Goal: Task Accomplishment & Management: Use online tool/utility

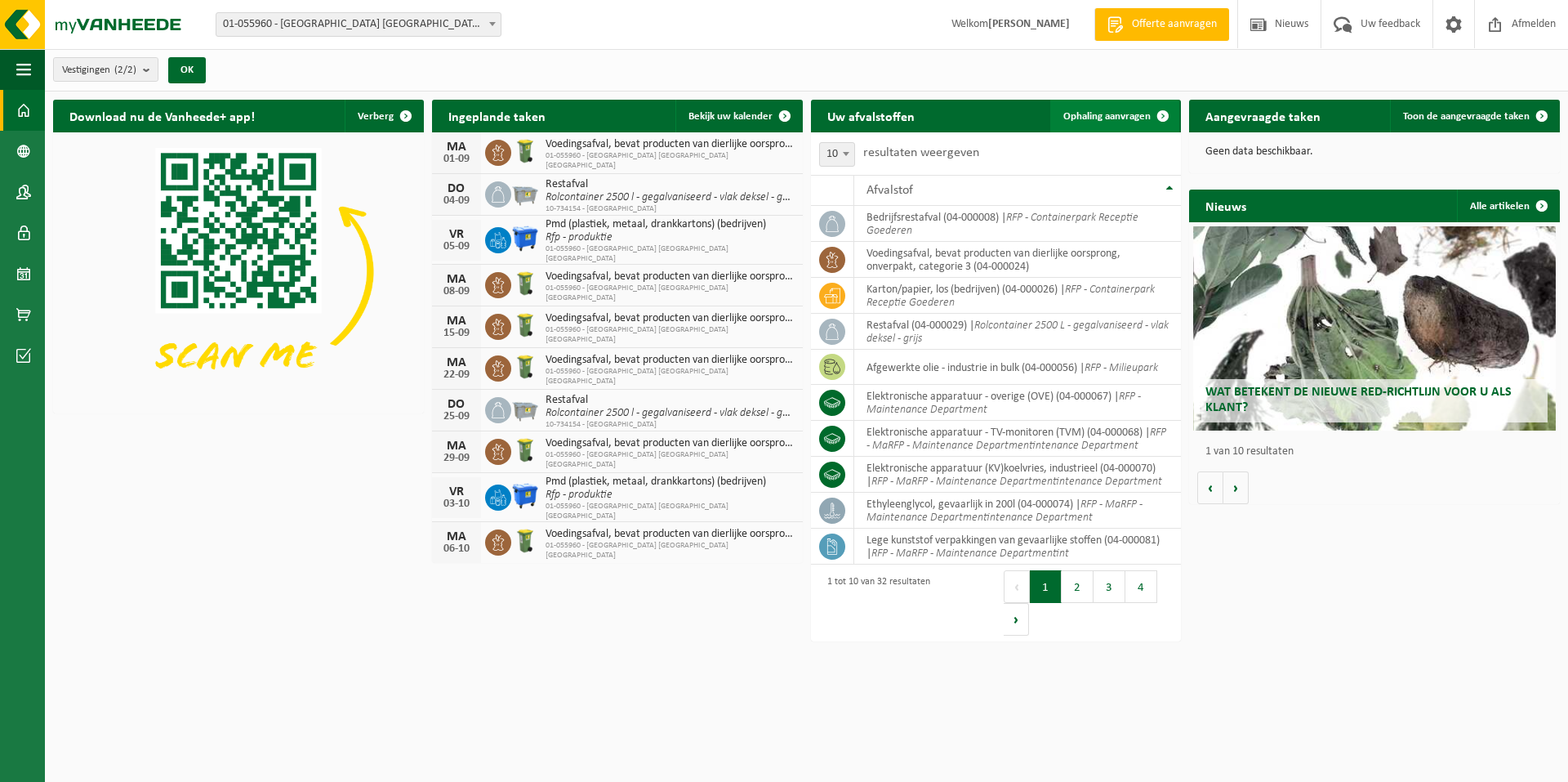
click at [1119, 116] on span "Ophaling aanvragen" at bounding box center [1107, 116] width 88 height 11
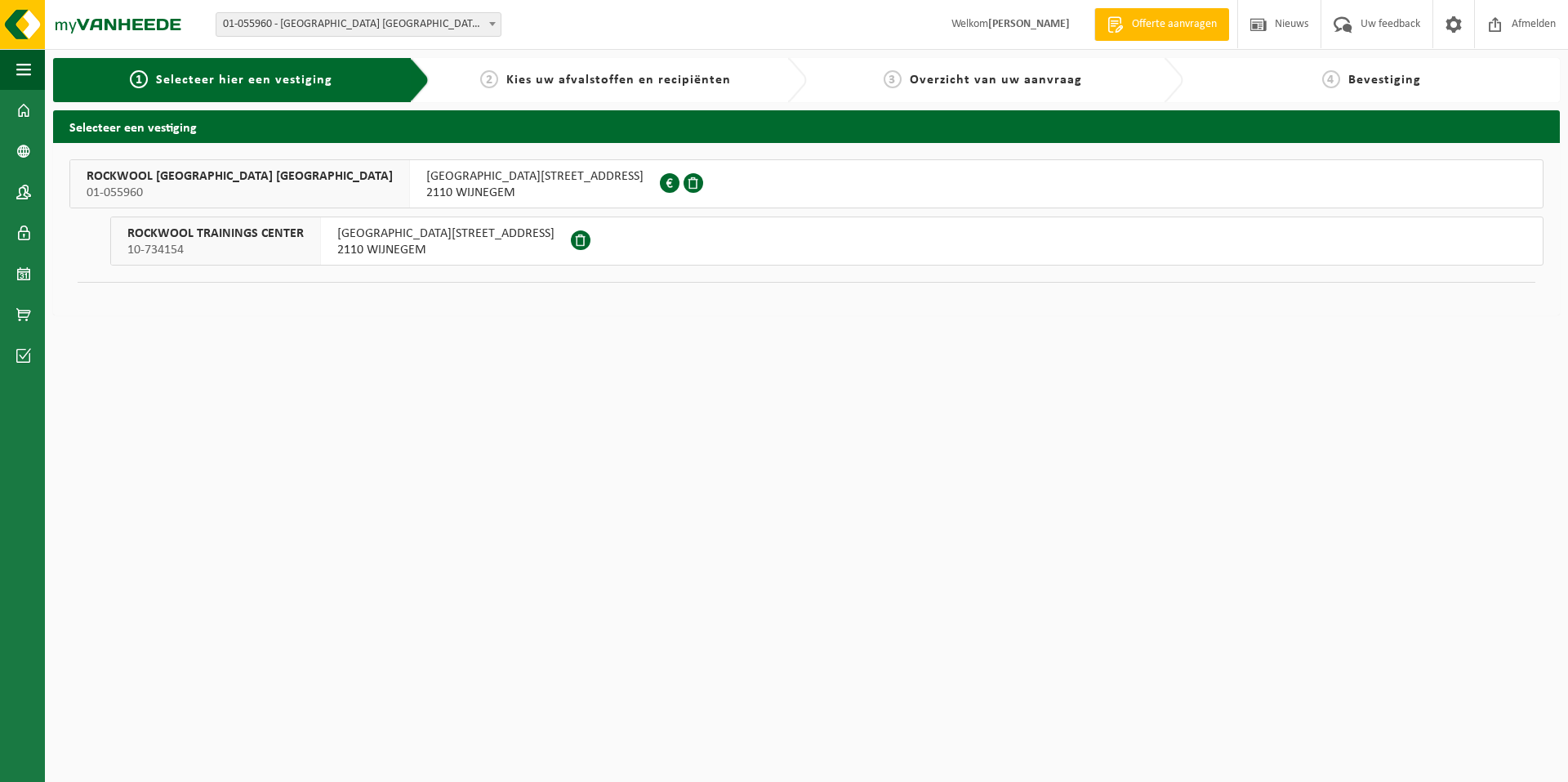
click at [148, 179] on span "ROCKWOOL BELGIUM NV" at bounding box center [240, 176] width 306 height 16
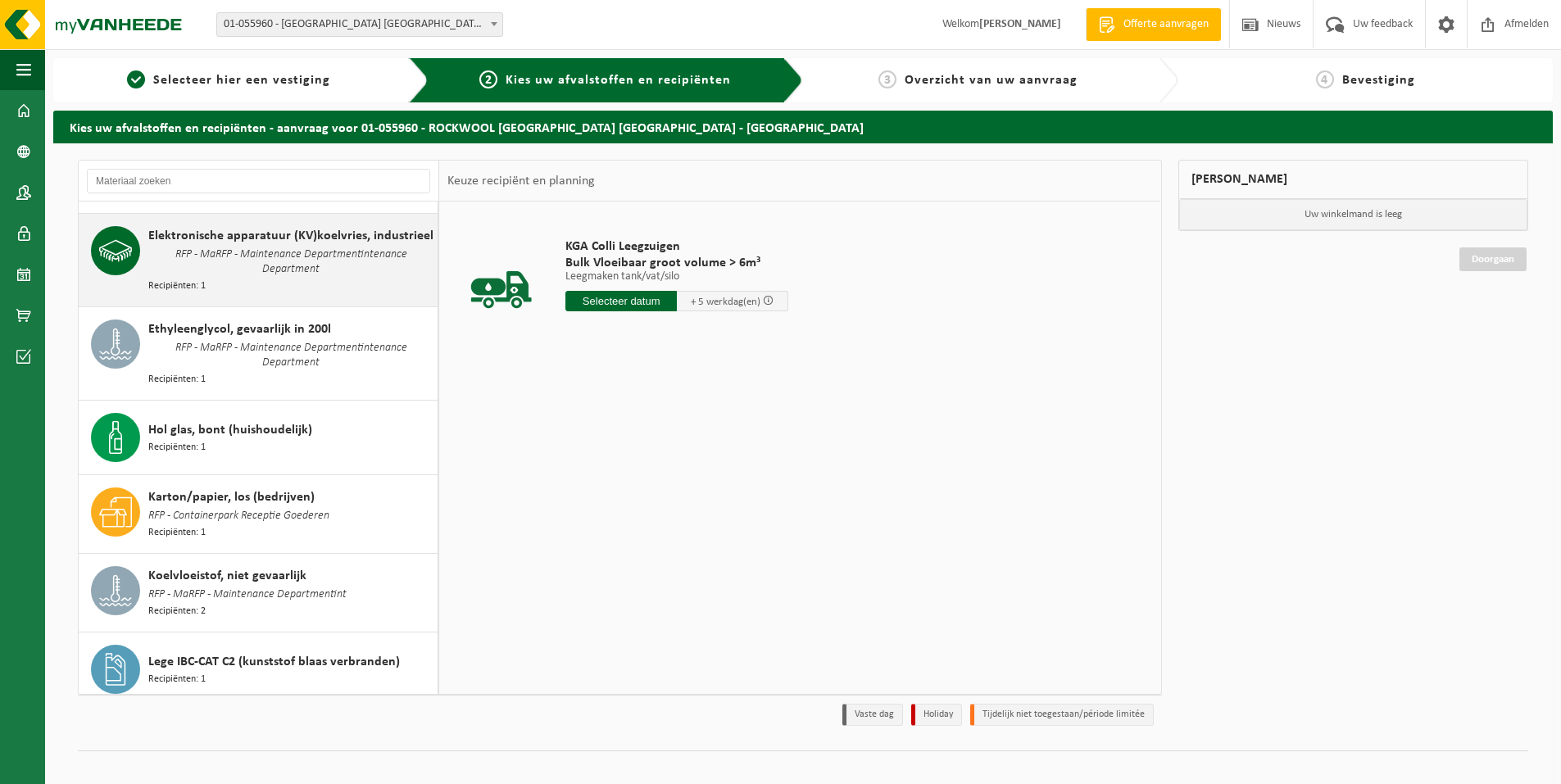
scroll to position [491, 0]
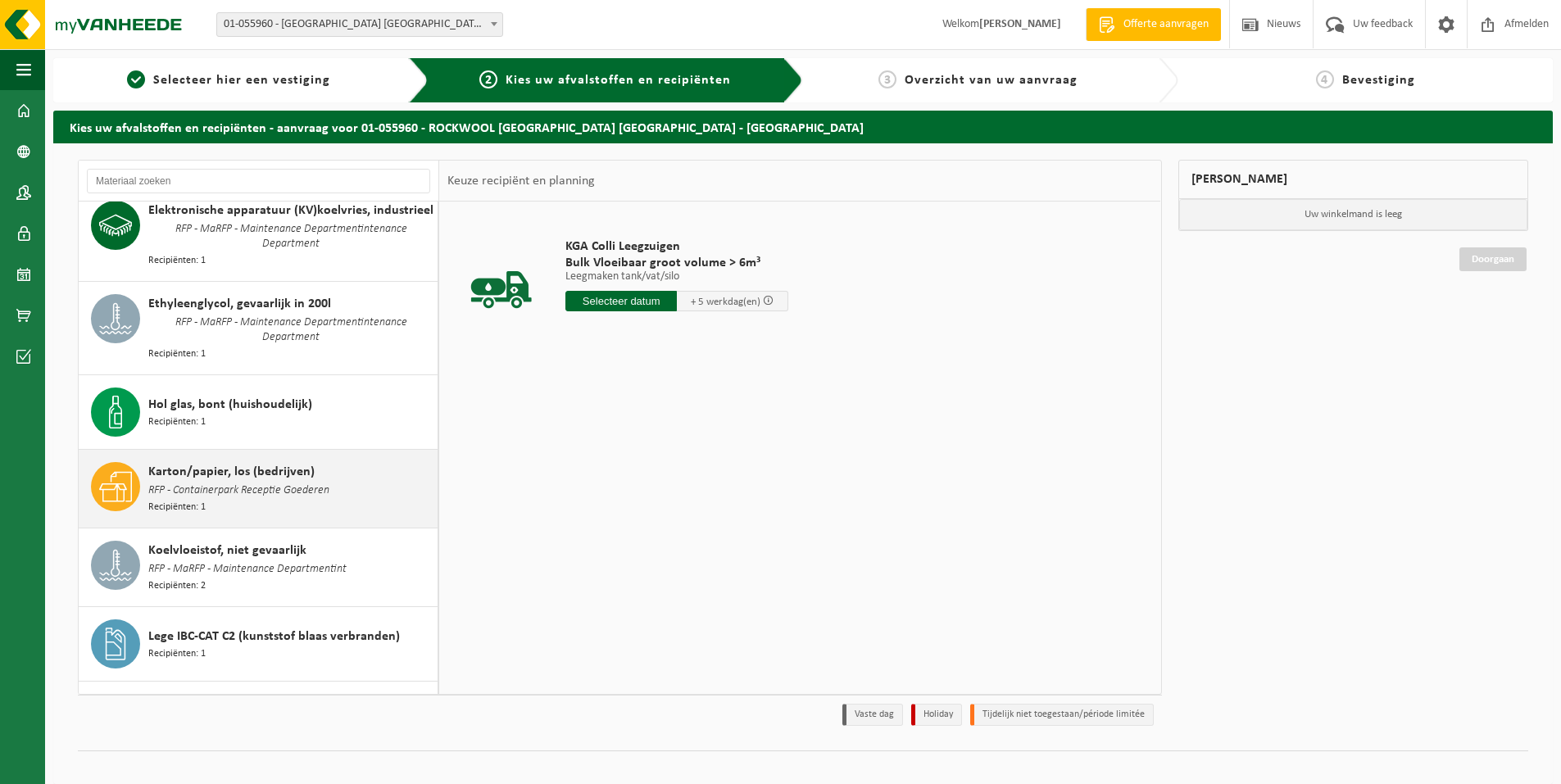
click at [239, 462] on span "Karton/papier, los (bedrijven)" at bounding box center [232, 472] width 167 height 20
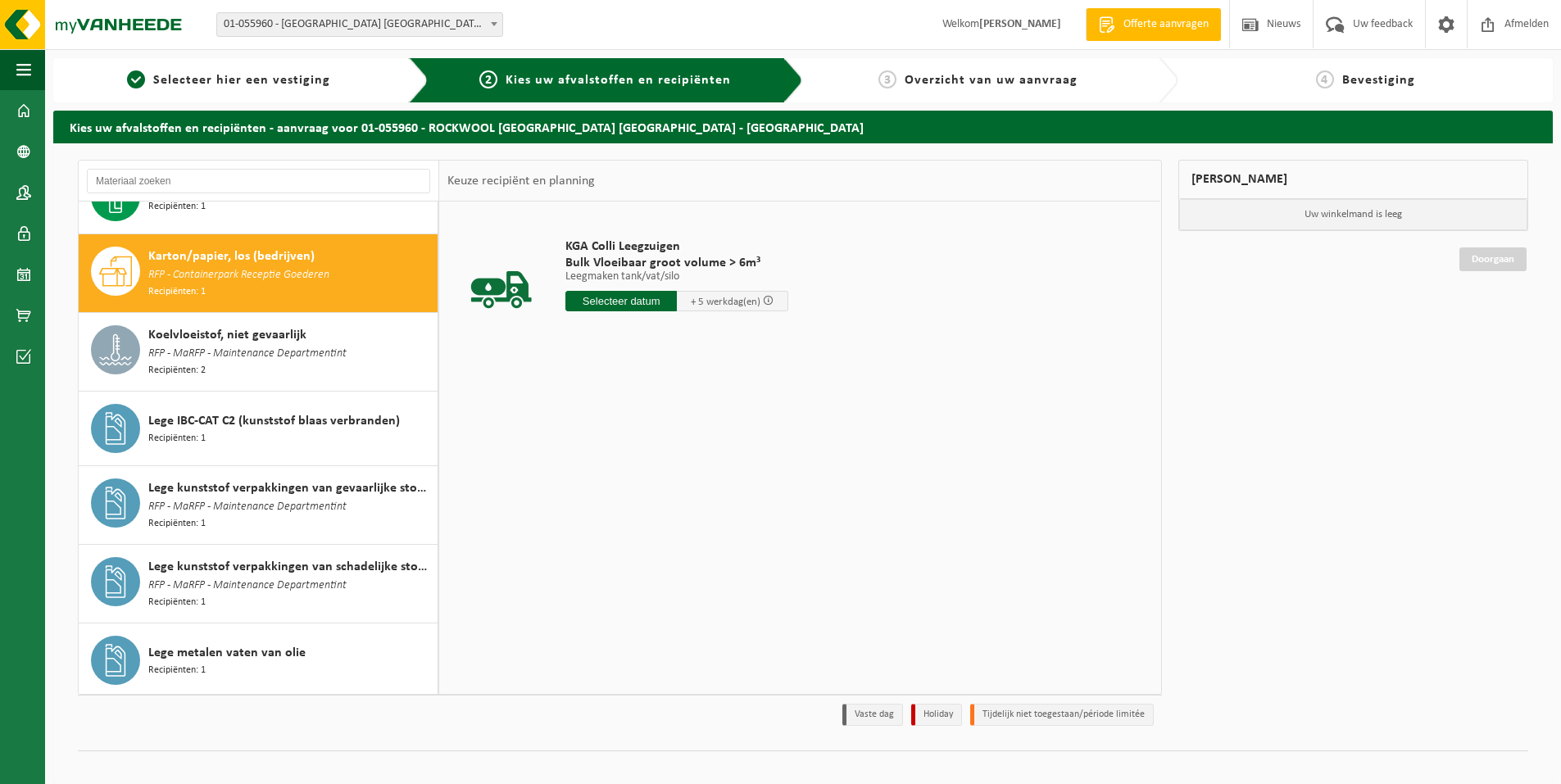
scroll to position [723, 0]
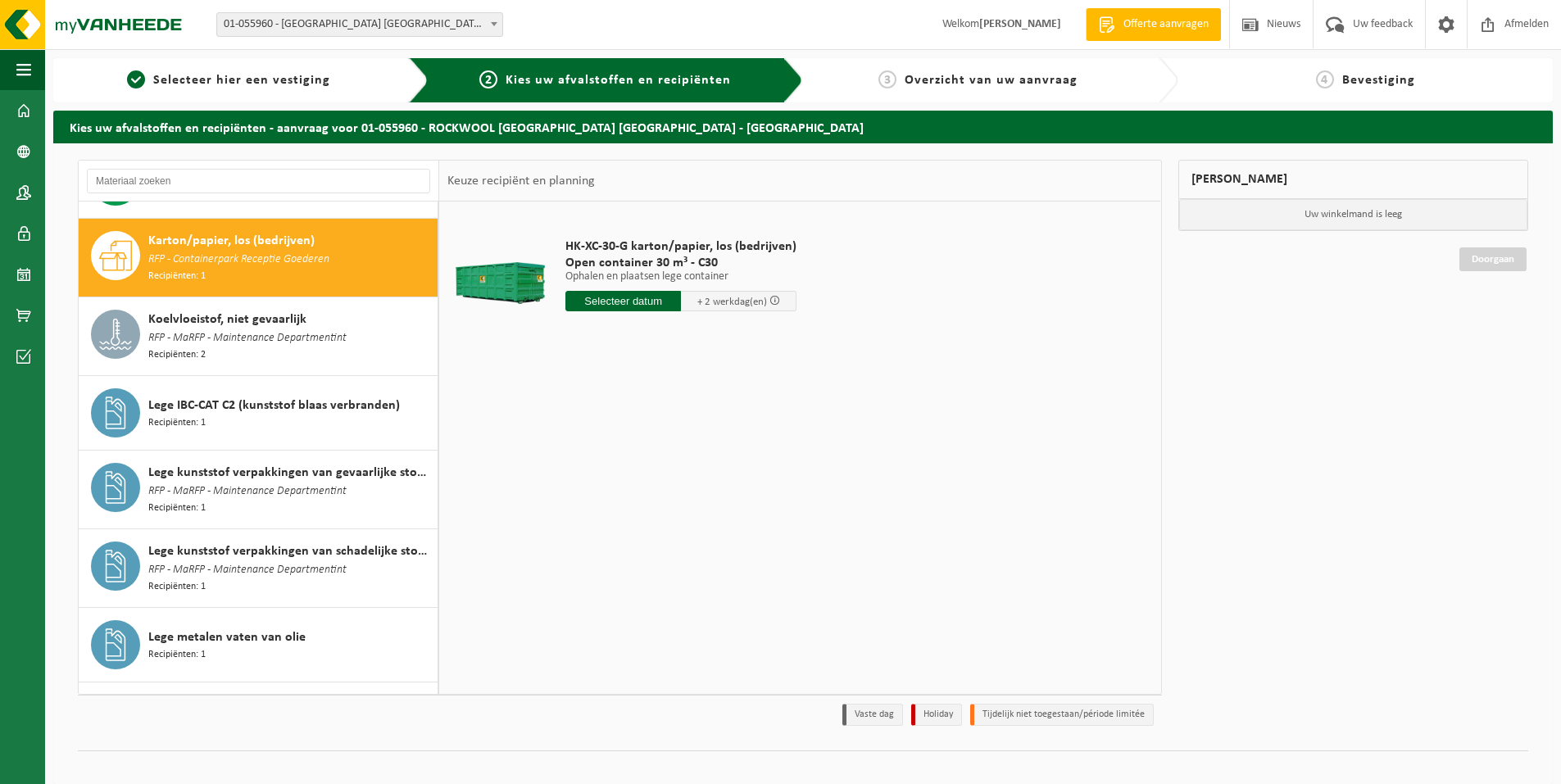
click at [617, 297] on input "text" at bounding box center [622, 301] width 116 height 20
click at [665, 501] on div "28" at bounding box center [667, 498] width 29 height 26
type input "Van 2025-08-28"
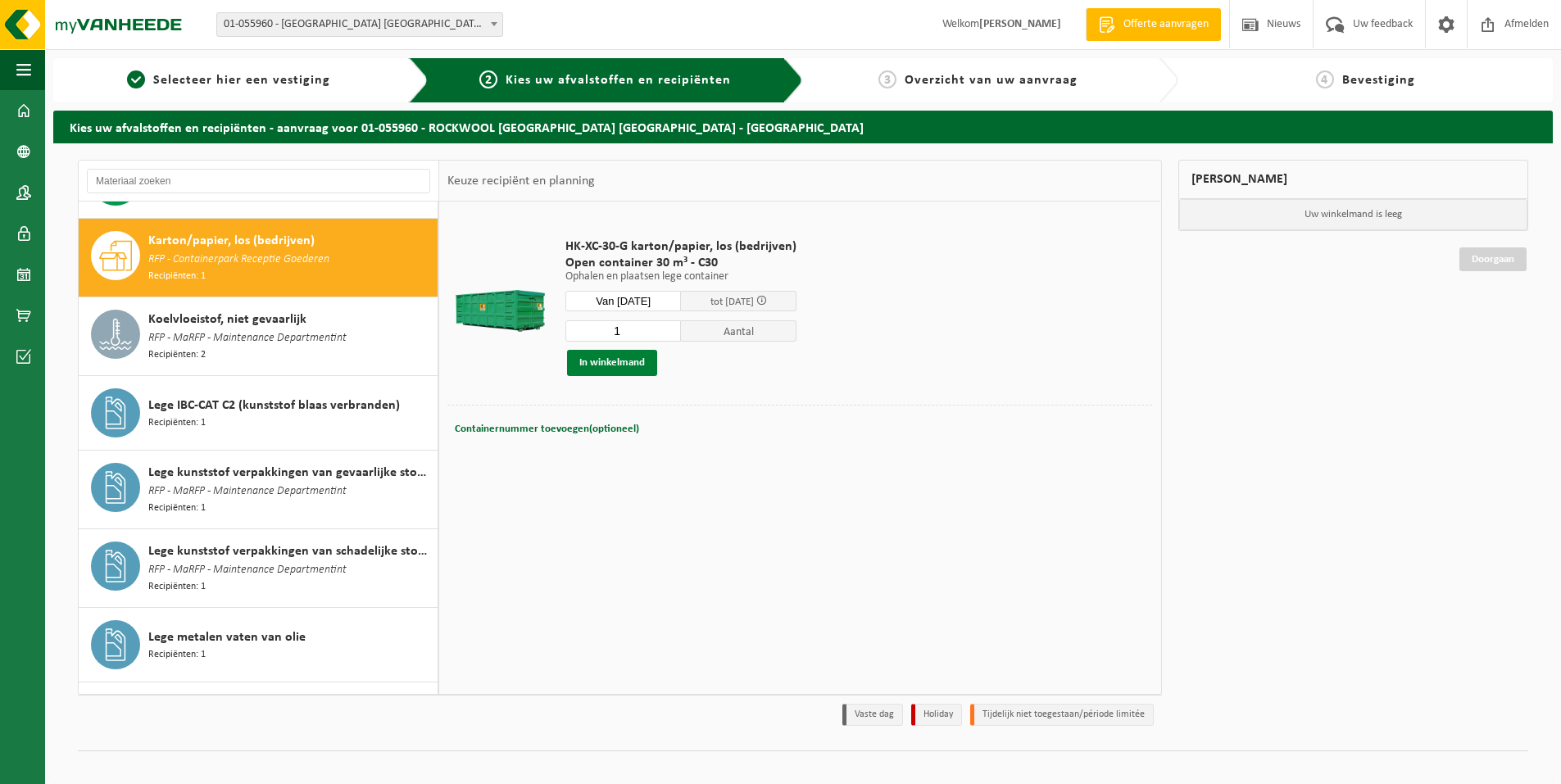
click at [628, 354] on button "In winkelmand" at bounding box center [612, 362] width 90 height 26
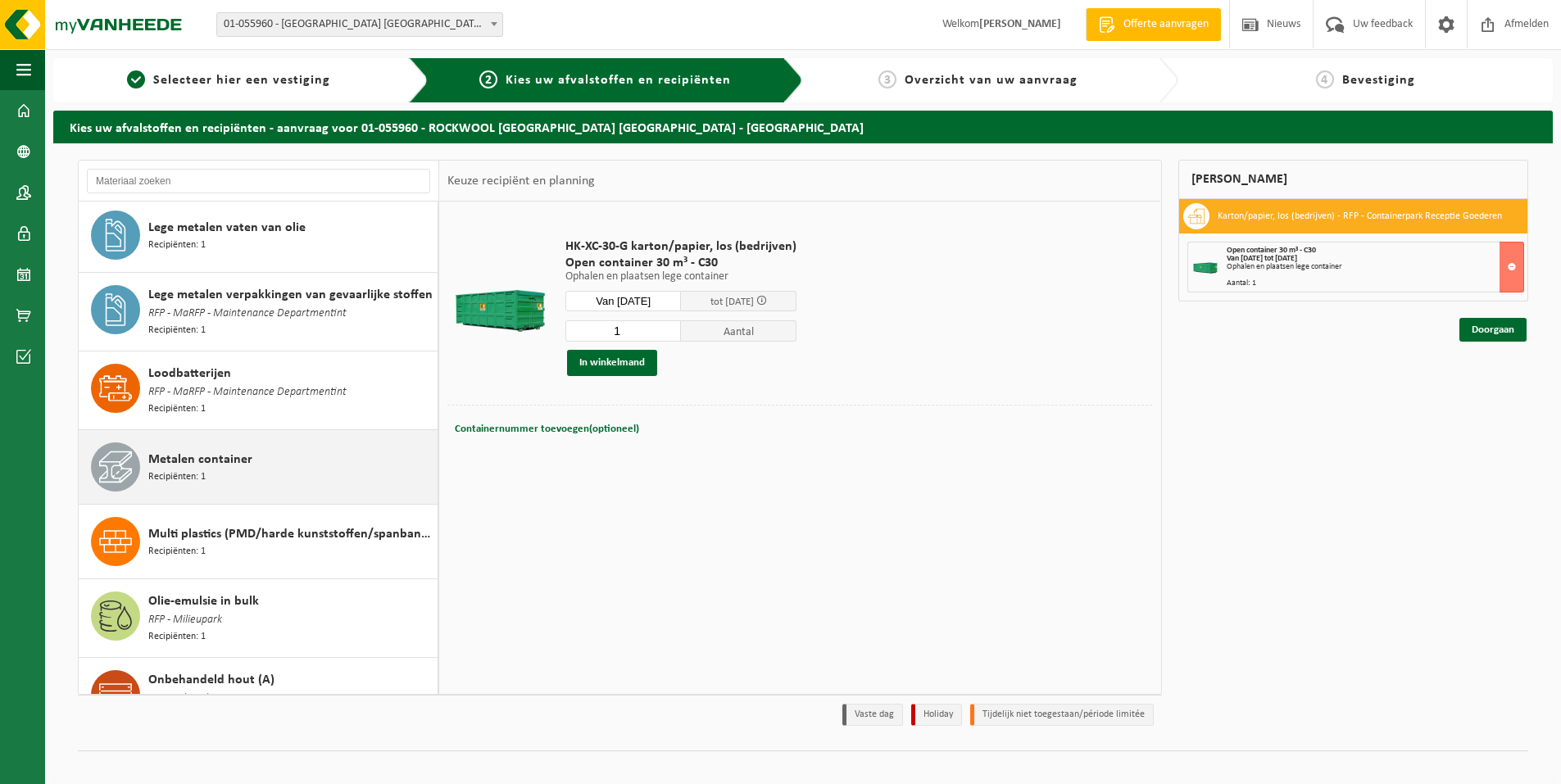
scroll to position [1214, 0]
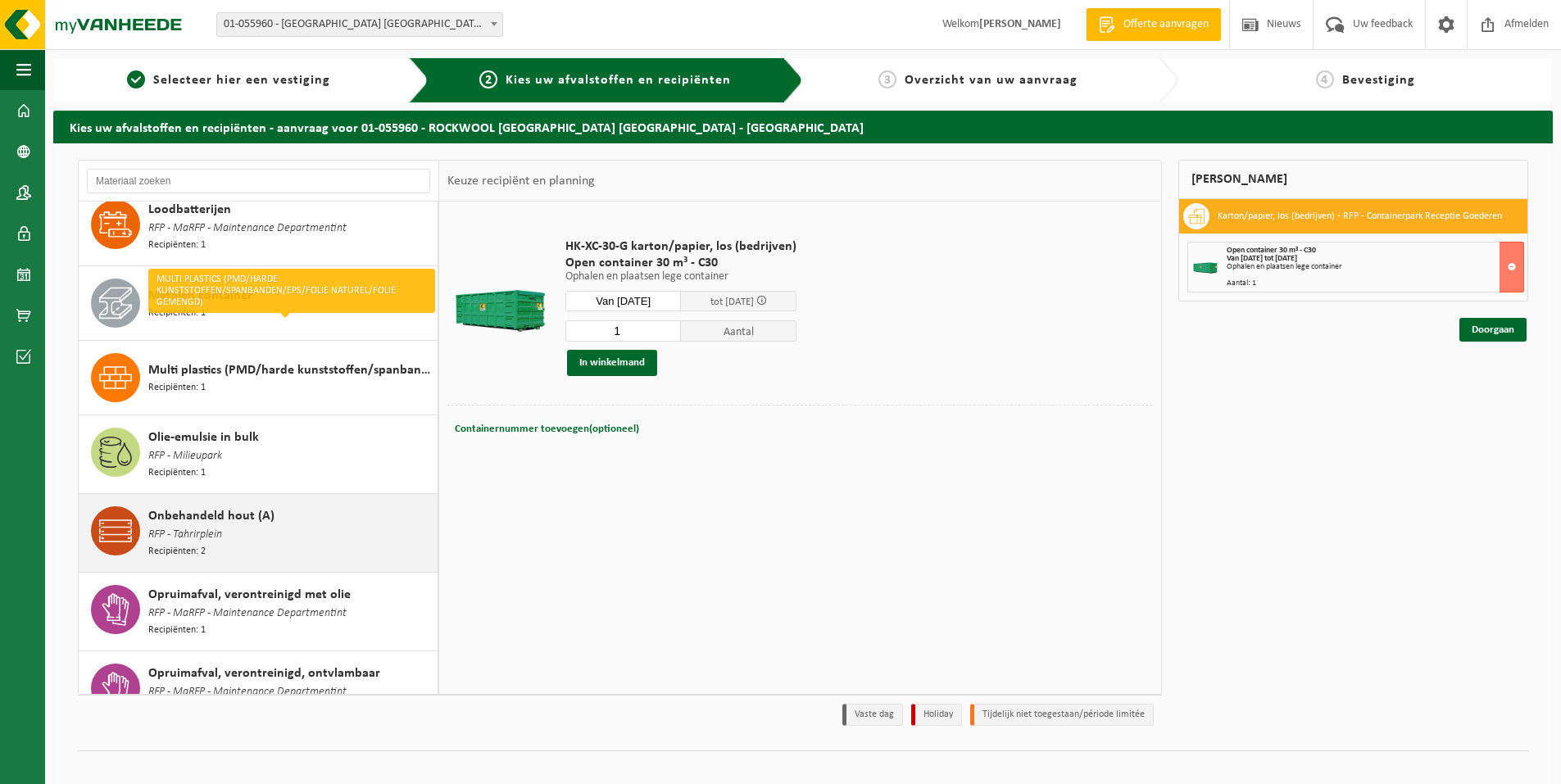
click at [218, 506] on span "Onbehandeld hout (A)" at bounding box center [212, 516] width 126 height 20
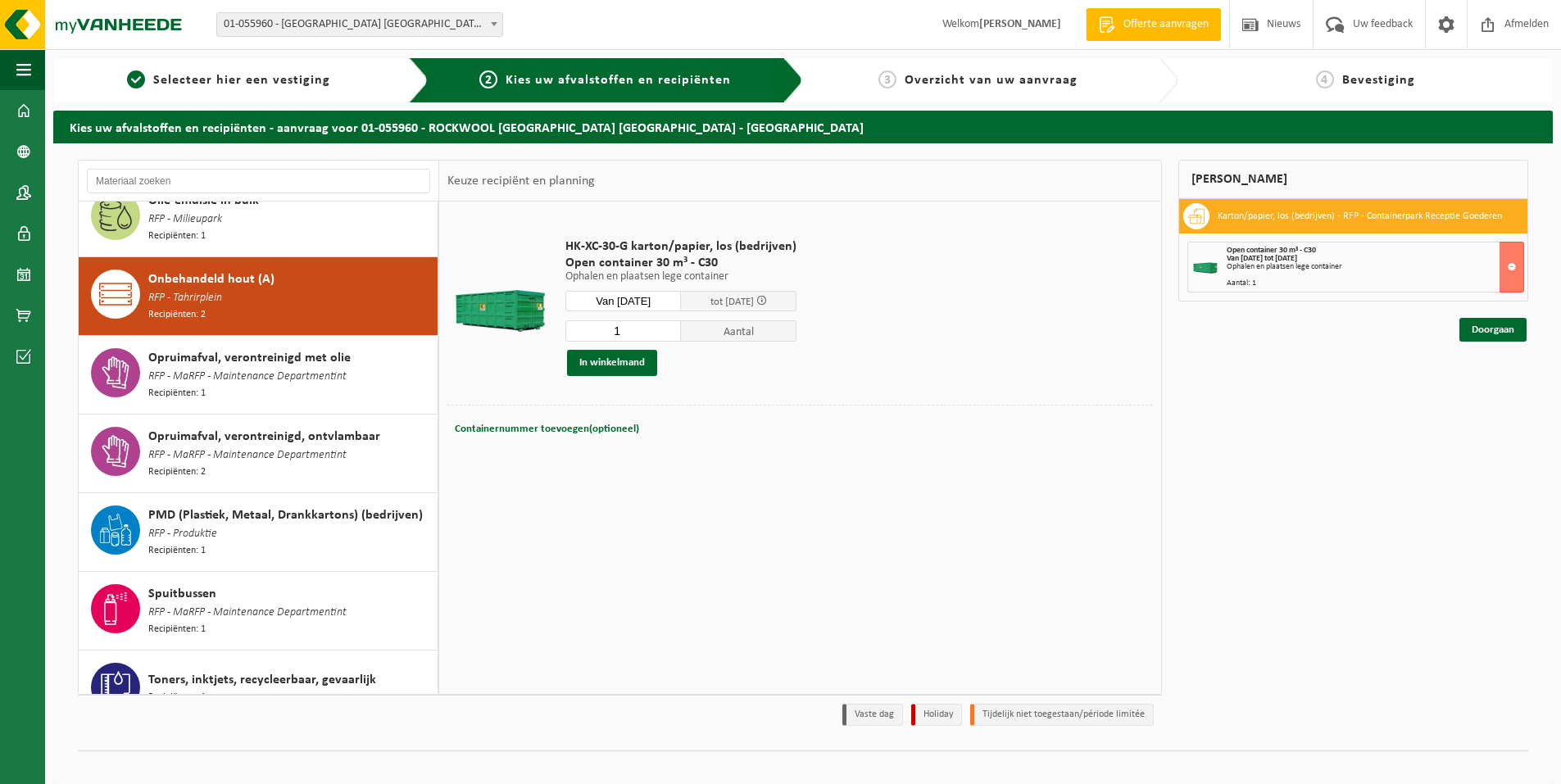
scroll to position [1554, 0]
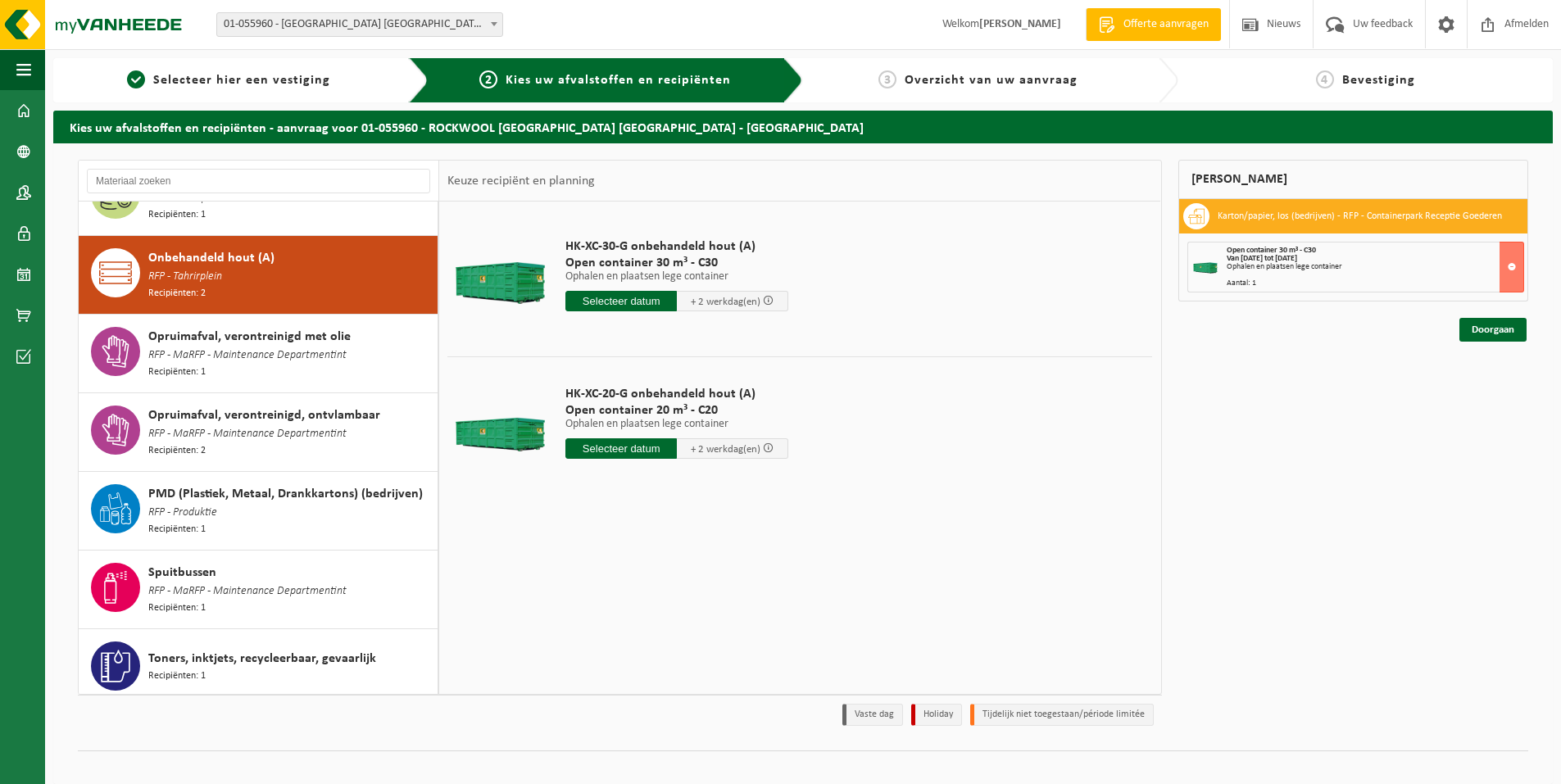
click at [620, 446] on input "text" at bounding box center [621, 448] width 111 height 20
click at [663, 643] on div "28" at bounding box center [667, 645] width 29 height 26
type input "Van 2025-08-28"
type input "2025-08-28"
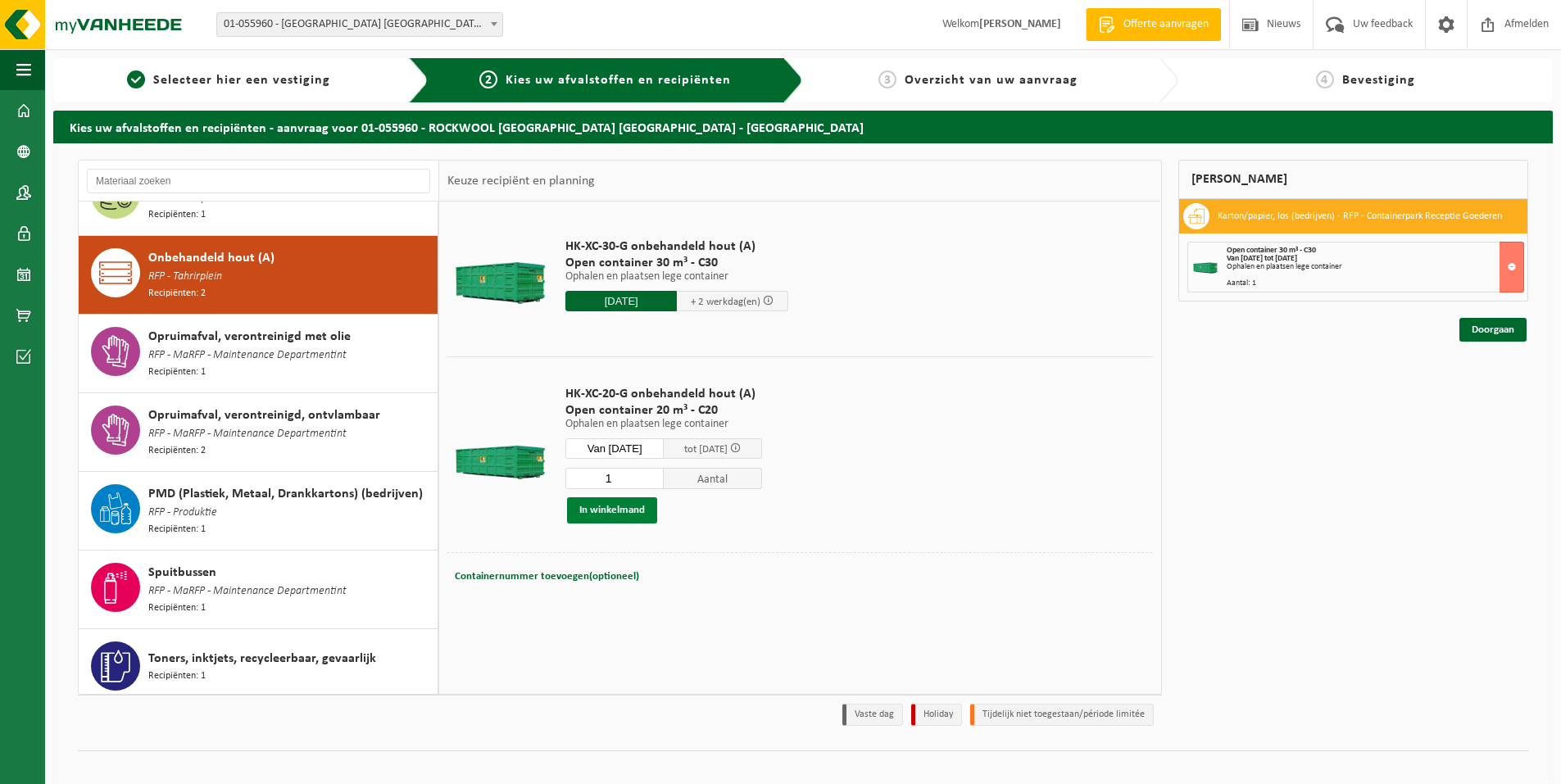
click at [604, 508] on button "In winkelmand" at bounding box center [612, 509] width 90 height 26
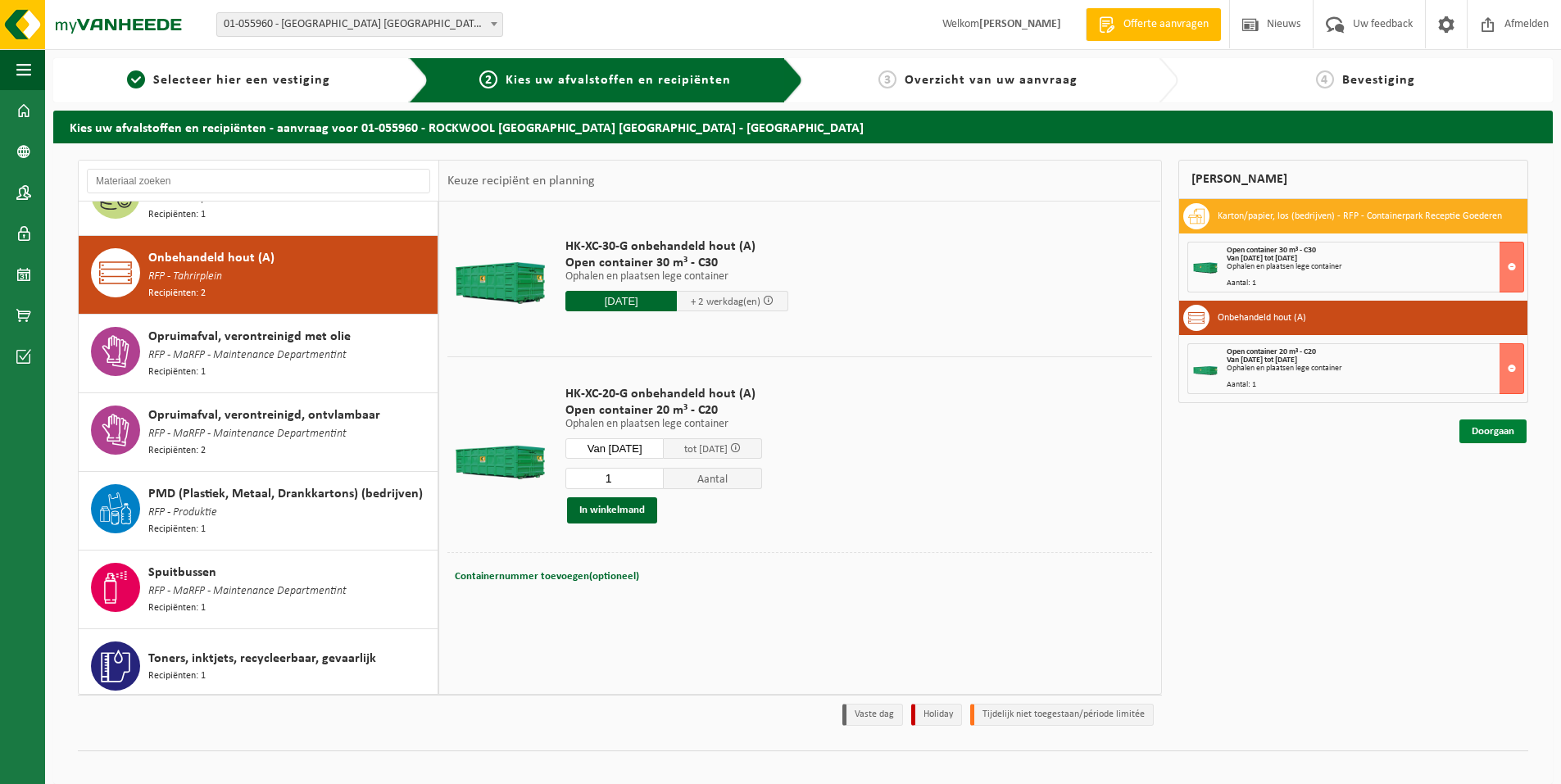
click at [1495, 427] on link "Doorgaan" at bounding box center [1493, 431] width 67 height 24
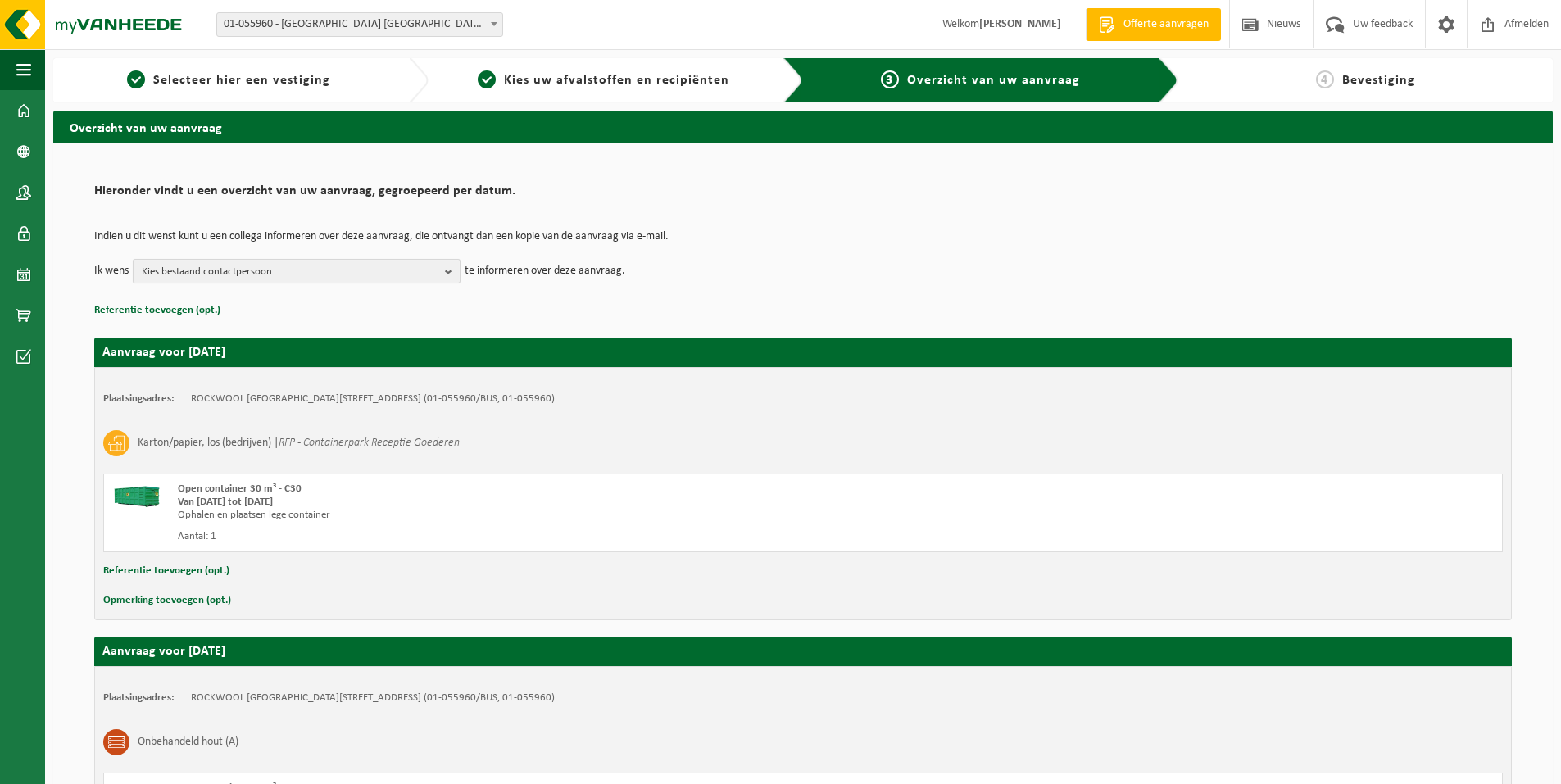
click at [450, 275] on b "button" at bounding box center [452, 271] width 14 height 23
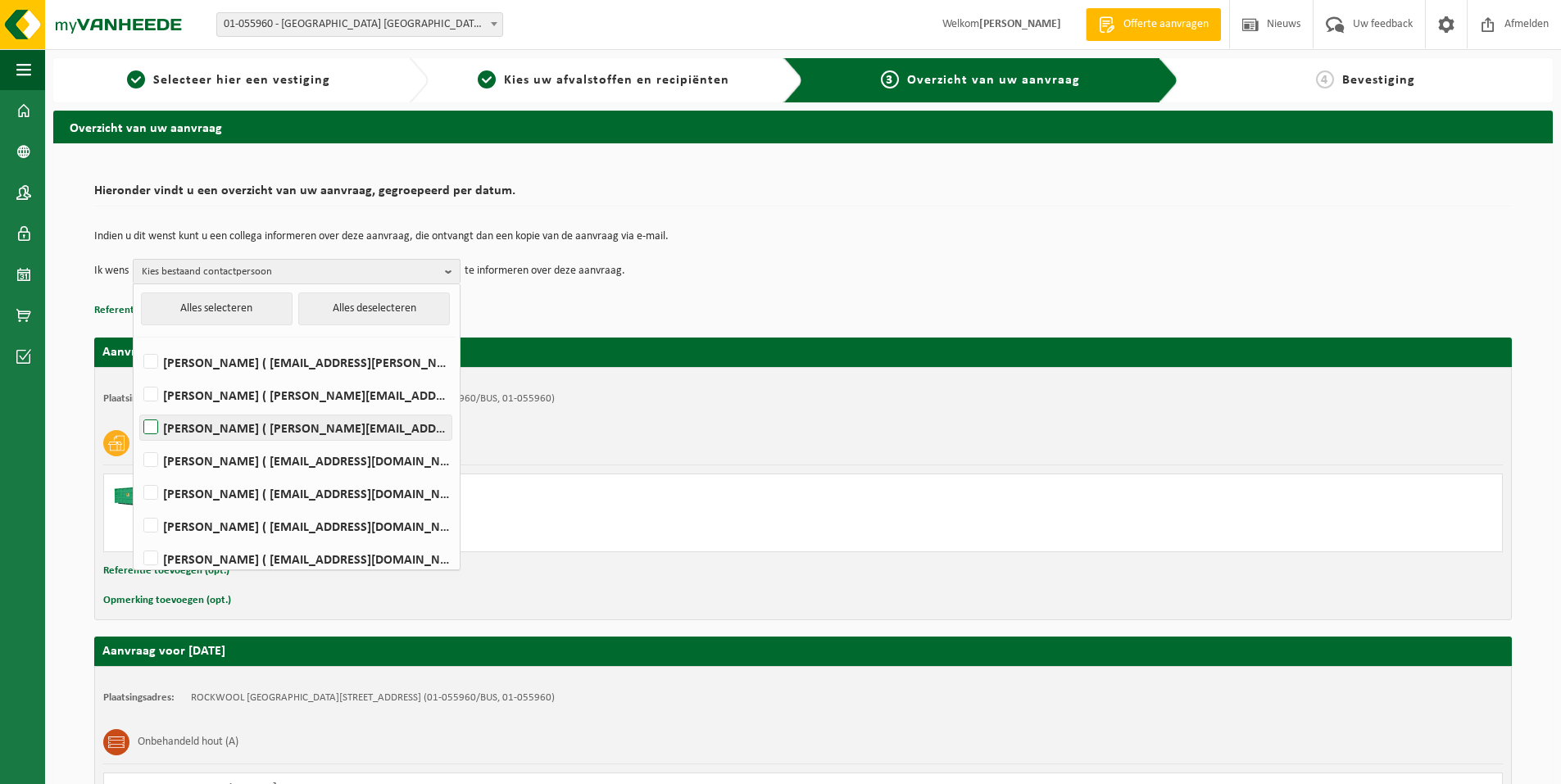
click at [156, 424] on label "Walter Daems ( walter.daems@rockfon.com )" at bounding box center [295, 428] width 311 height 25
click at [138, 407] on input "Walter Daems ( walter.daems@rockfon.com )" at bounding box center [137, 406] width 1 height 1
checkbox input "true"
click at [159, 459] on label "Bruno De Wael ( bruno.de.wael@rockfon.com )" at bounding box center [295, 460] width 311 height 25
click at [138, 439] on input "Bruno De Wael ( bruno.de.wael@rockfon.com )" at bounding box center [137, 439] width 1 height 1
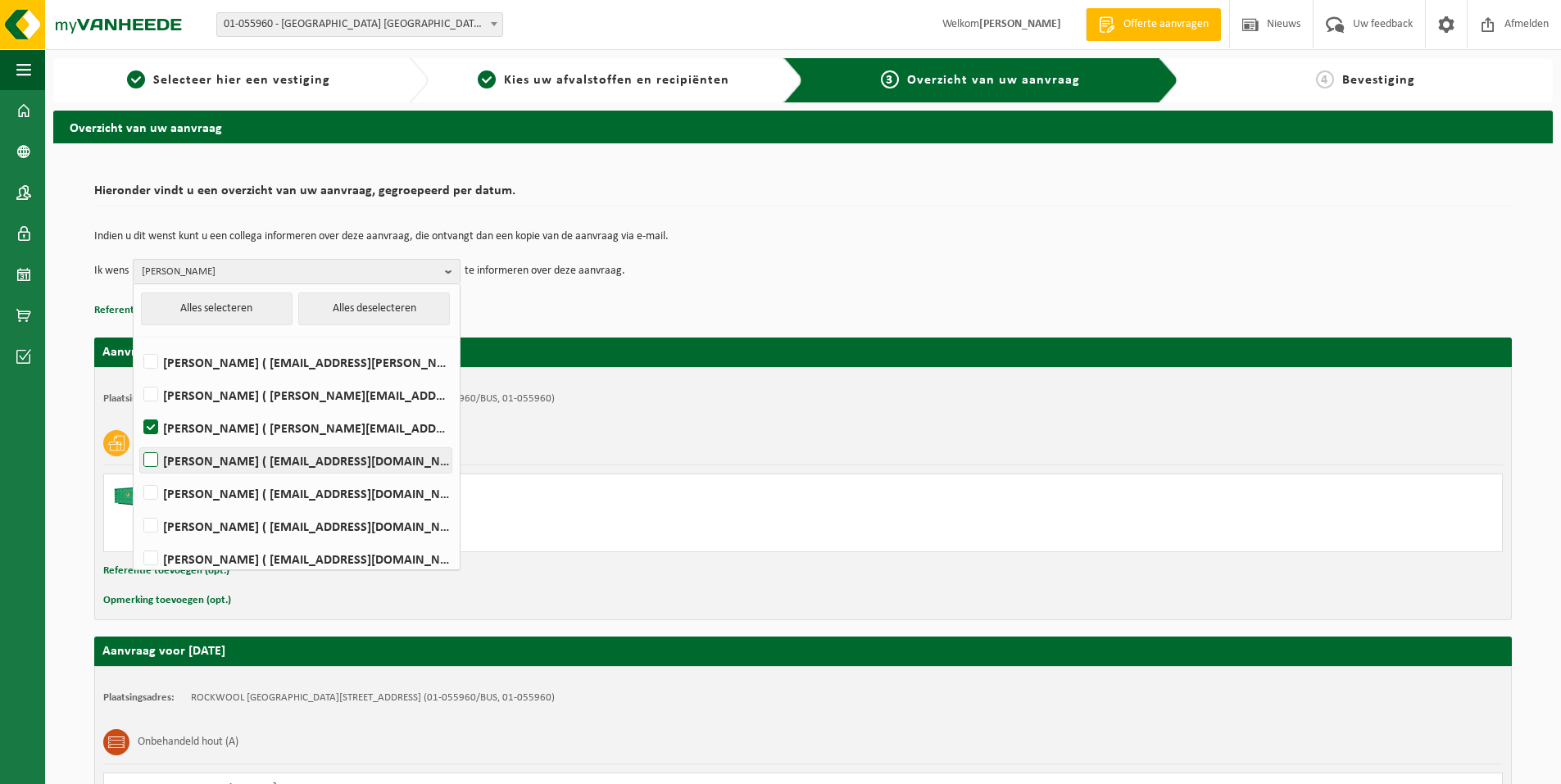
checkbox input "true"
click at [695, 272] on td "Ik wens Walter Daems, Bruno De Wael Alles selecteren Alles deselecteren Emilio …" at bounding box center [803, 271] width 1417 height 25
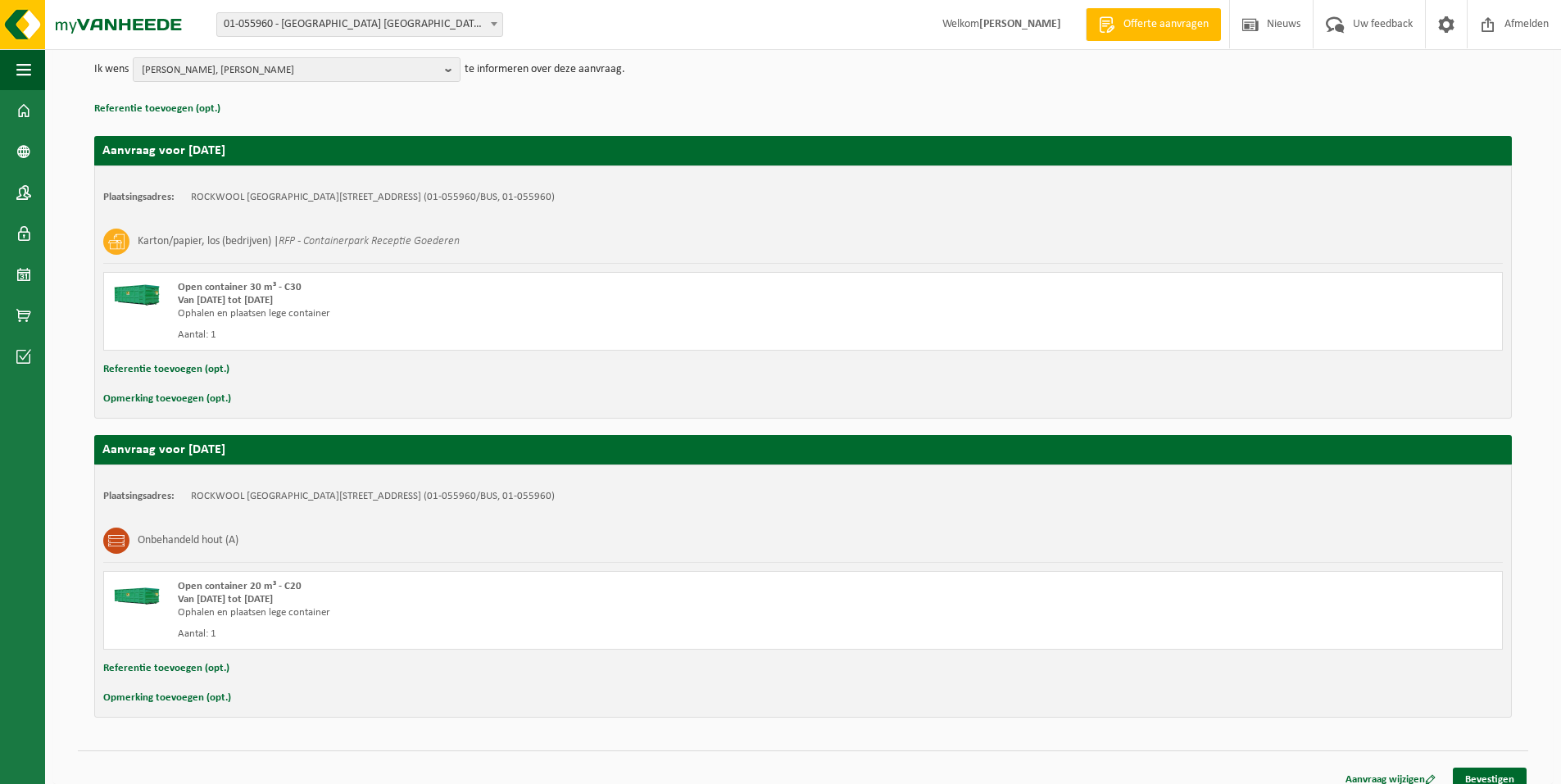
scroll to position [218, 0]
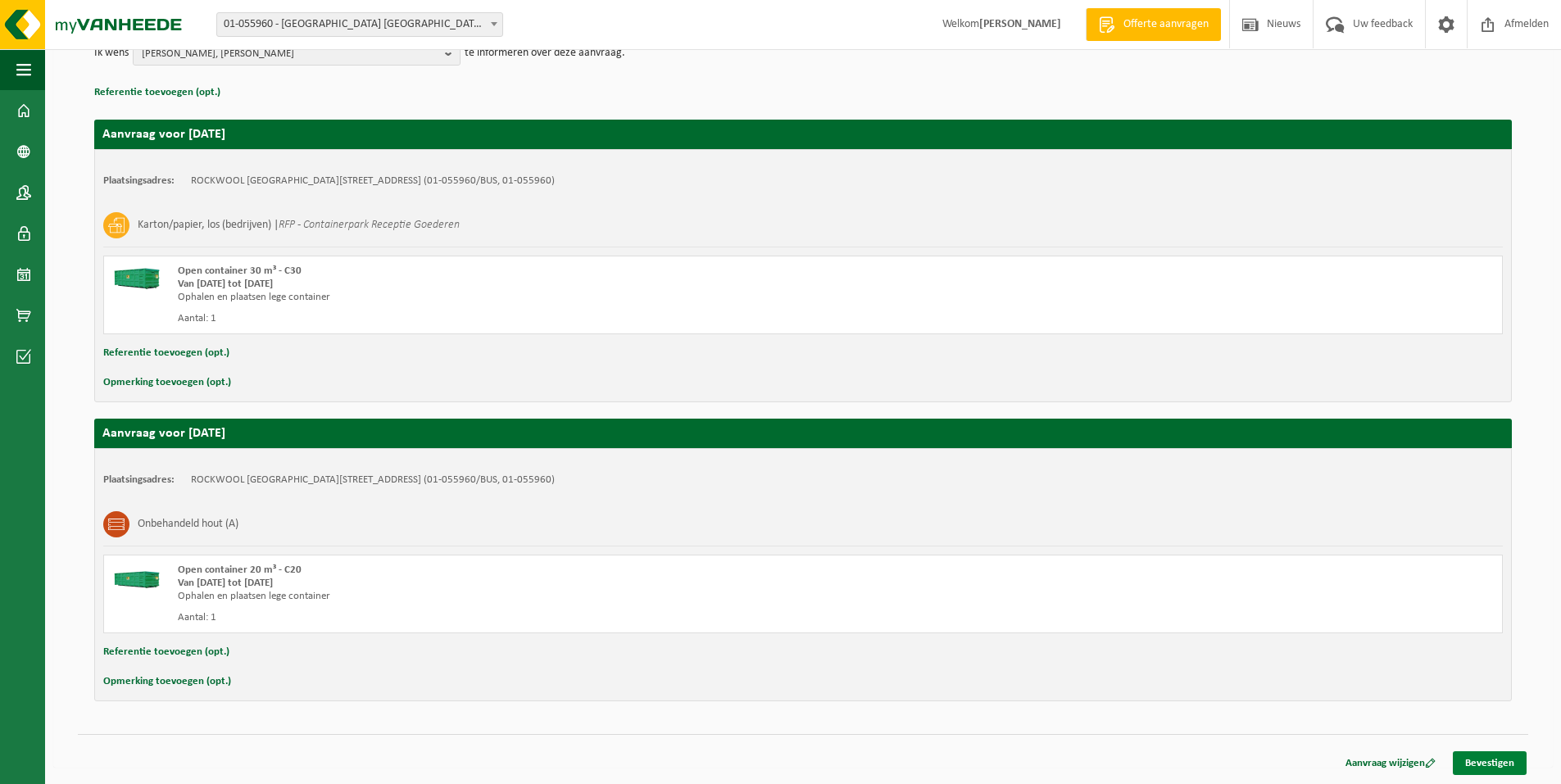
click at [1505, 762] on link "Bevestigen" at bounding box center [1489, 763] width 74 height 24
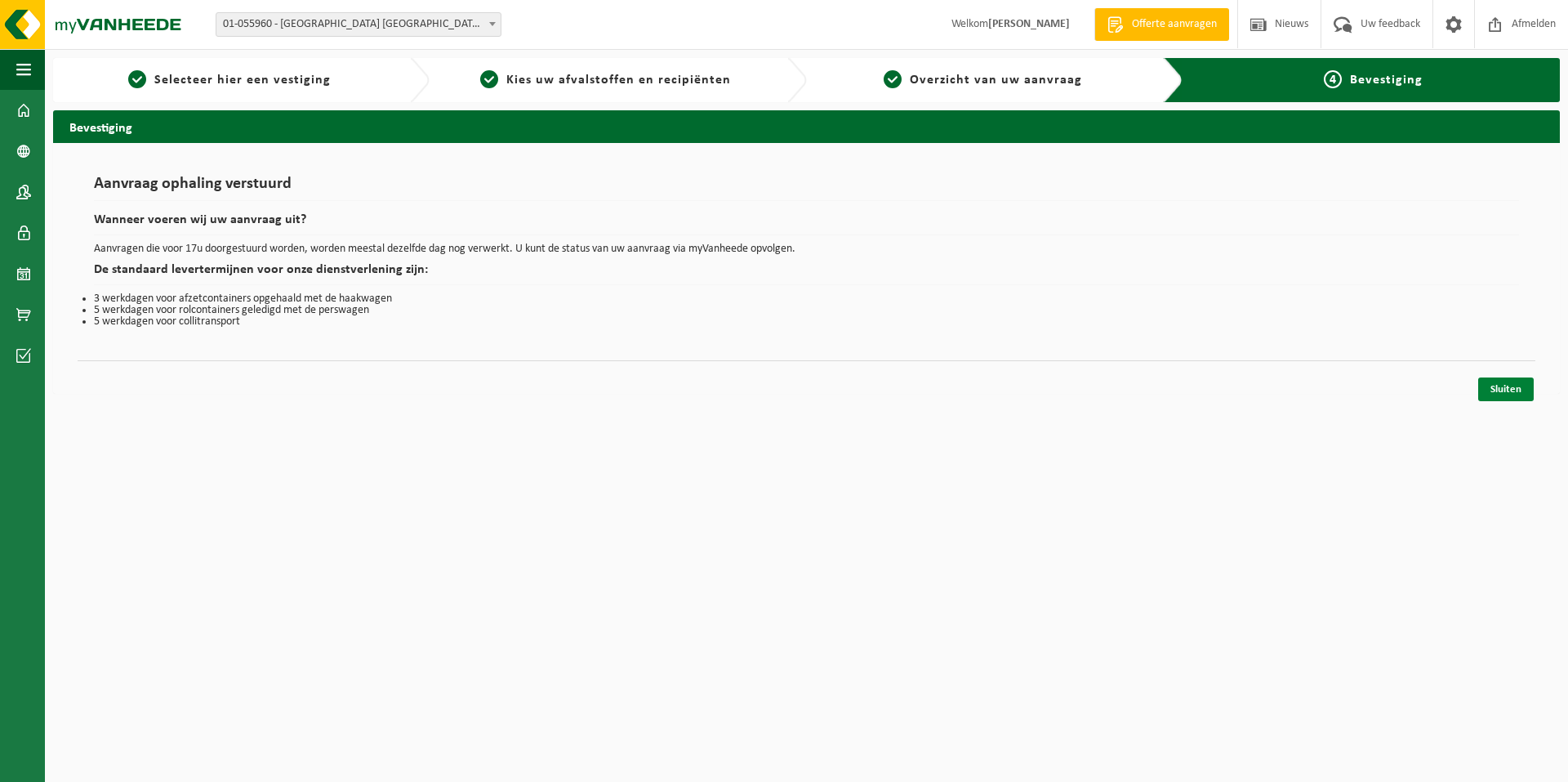
click at [1513, 388] on link "Sluiten" at bounding box center [1506, 389] width 55 height 24
